Goal: Task Accomplishment & Management: Complete application form

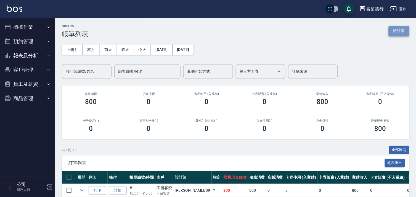
click at [398, 30] on button "新開單" at bounding box center [399, 31] width 21 height 10
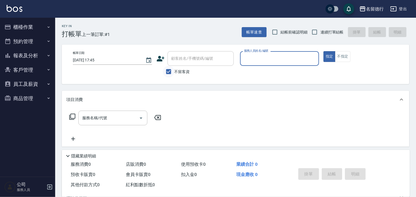
click at [170, 72] on input "不留客資" at bounding box center [169, 72] width 12 height 12
checkbox input "false"
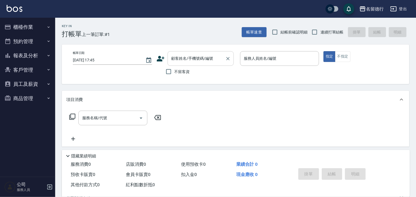
click at [189, 59] on div "顧客姓名/手機號碼/編號 顧客姓名/手機號碼/編號" at bounding box center [201, 58] width 66 height 15
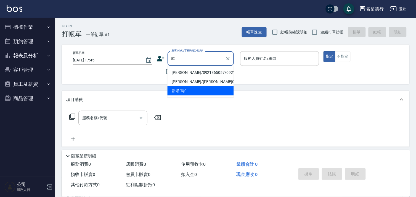
click at [188, 70] on li "[PERSON_NAME]/0921865057/0921865057" at bounding box center [201, 72] width 66 height 9
type input "[PERSON_NAME]/0921865057/0921865057"
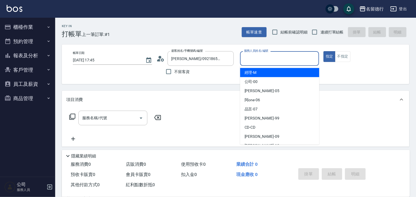
click at [249, 59] on input "服務人員姓名/編號" at bounding box center [280, 59] width 74 height 10
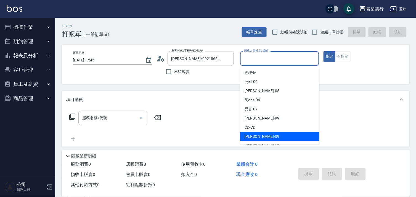
click at [250, 134] on span "[PERSON_NAME] -09" at bounding box center [262, 136] width 35 height 6
type input "[PERSON_NAME]-09"
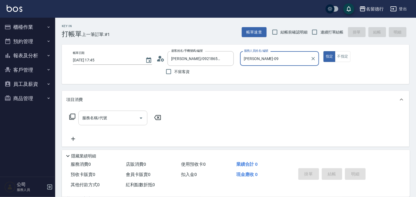
click at [121, 115] on input "服務名稱/代號" at bounding box center [109, 118] width 56 height 10
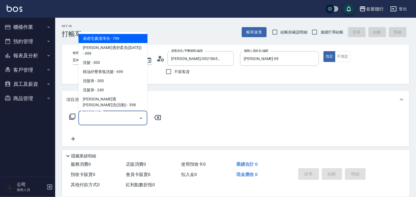
click at [224, 121] on div "服務名稱/代號 服務名稱/代號" at bounding box center [236, 127] width 348 height 38
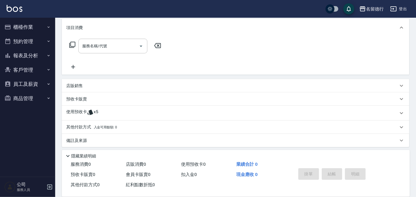
scroll to position [74, 0]
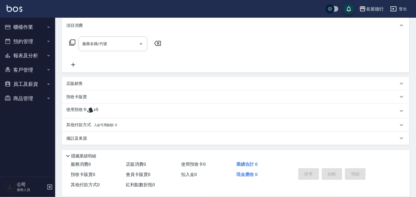
click at [72, 106] on div "使用預收卡 x5" at bounding box center [236, 110] width 348 height 15
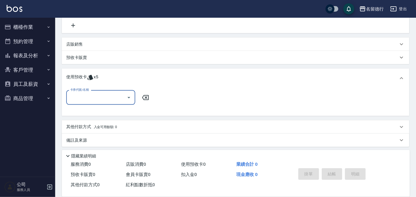
scroll to position [115, 0]
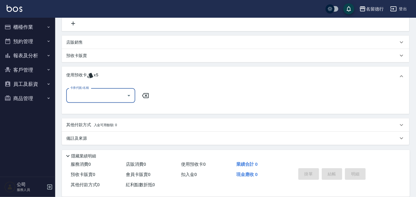
click at [93, 96] on input "卡券代號/名稱" at bounding box center [97, 96] width 56 height 10
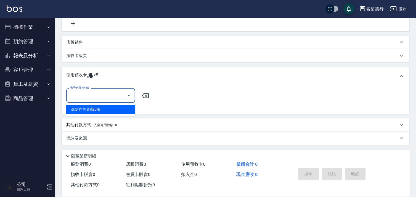
click at [93, 108] on div "洗髮券售 剩餘5張" at bounding box center [100, 109] width 69 height 9
type input "洗髮券售"
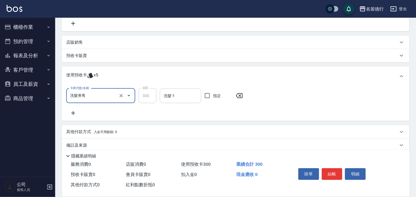
click at [166, 96] on input "洗髮-1" at bounding box center [180, 96] width 36 height 10
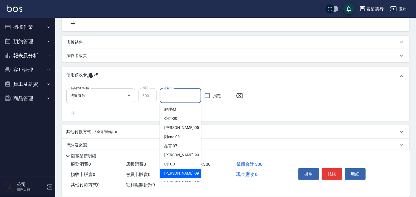
drag, startPoint x: 173, startPoint y: 173, endPoint x: 177, endPoint y: 168, distance: 6.4
click at [173, 173] on span "[PERSON_NAME] -09" at bounding box center [181, 173] width 35 height 6
type input "[PERSON_NAME]-09"
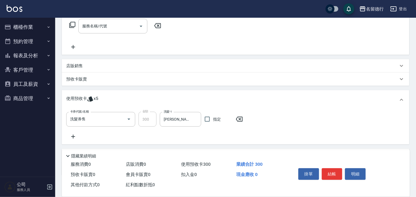
scroll to position [0, 0]
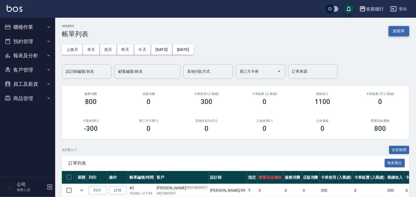
click at [401, 31] on button "新開單" at bounding box center [399, 31] width 21 height 10
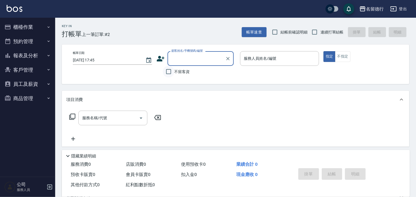
click at [169, 72] on input "不留客資" at bounding box center [169, 72] width 12 height 12
checkbox input "true"
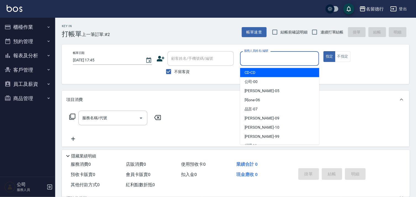
click at [251, 54] on input "服務人員姓名/編號" at bounding box center [280, 59] width 74 height 10
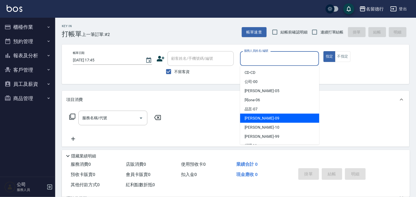
click at [249, 119] on span "[PERSON_NAME] -09" at bounding box center [262, 118] width 35 height 6
type input "[PERSON_NAME]-09"
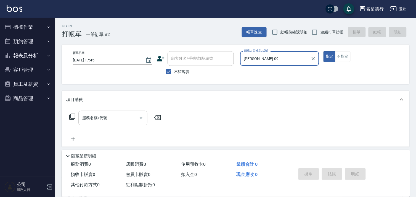
click at [116, 120] on input "服務名稱/代號" at bounding box center [109, 118] width 56 height 10
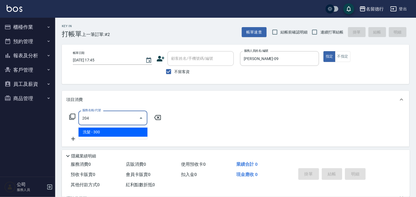
click at [118, 134] on span "洗髮 - 300" at bounding box center [112, 131] width 69 height 9
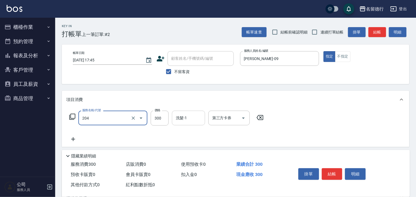
type input "洗髮(204)"
click at [183, 121] on input "洗髮-1" at bounding box center [189, 118] width 28 height 10
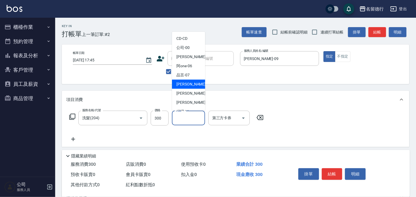
click at [189, 83] on span "[PERSON_NAME] -09" at bounding box center [194, 84] width 35 height 6
type input "[PERSON_NAME]-09"
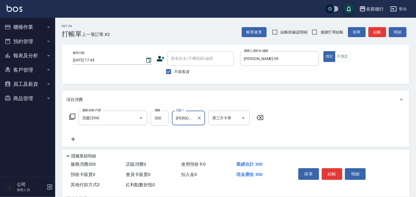
click at [76, 139] on icon at bounding box center [73, 139] width 14 height 7
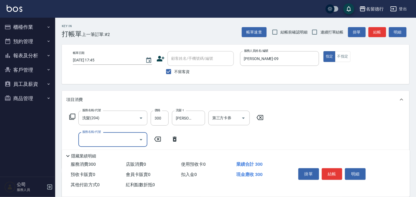
click at [94, 137] on input "服務名稱/代號" at bounding box center [109, 140] width 56 height 10
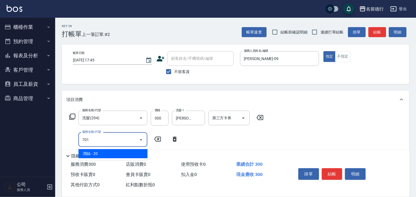
click at [99, 151] on span "潤絲 - 20" at bounding box center [112, 153] width 69 height 9
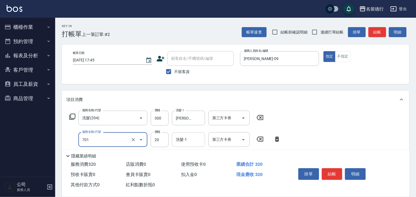
click at [183, 138] on div "洗髮-1 洗髮-1" at bounding box center [188, 139] width 33 height 15
type input "潤絲(701)"
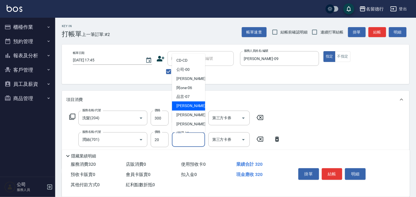
click at [186, 107] on span "[PERSON_NAME] -09" at bounding box center [194, 106] width 35 height 6
type input "[PERSON_NAME]-09"
